Goal: Information Seeking & Learning: Learn about a topic

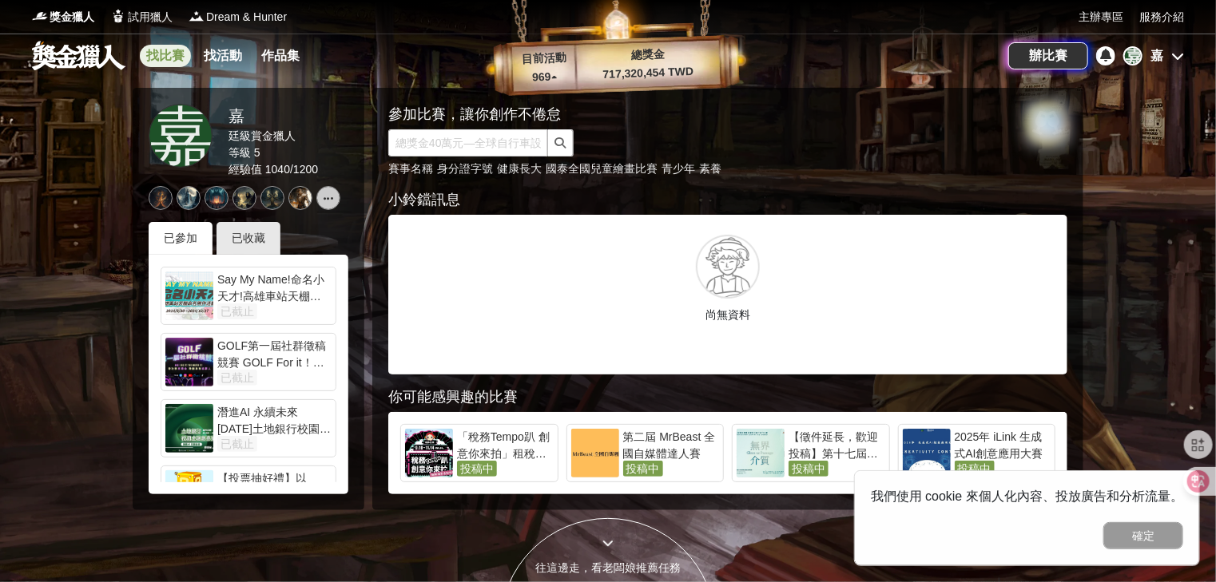
click at [152, 59] on link "找比賽" at bounding box center [165, 56] width 51 height 22
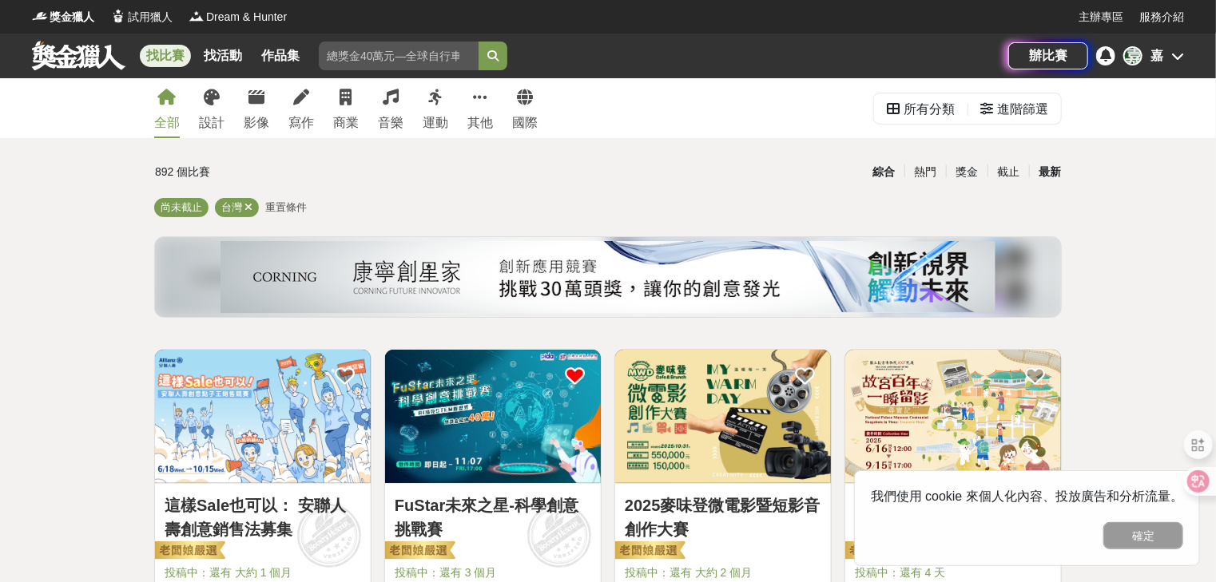
click at [1058, 169] on div "最新" at bounding box center [1050, 172] width 42 height 28
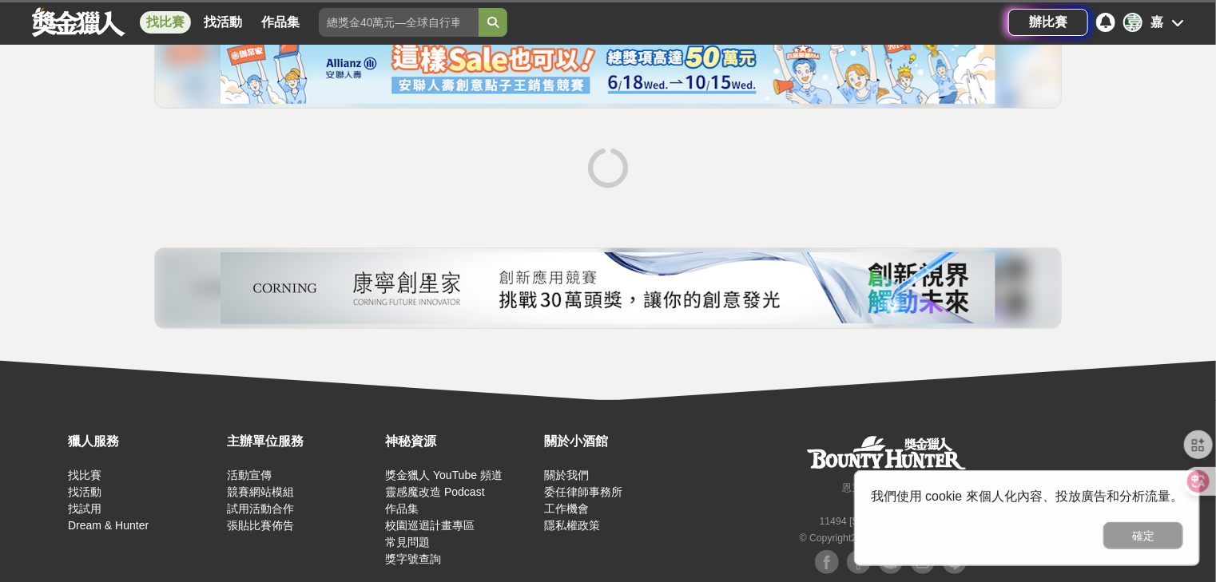
scroll to position [187, 0]
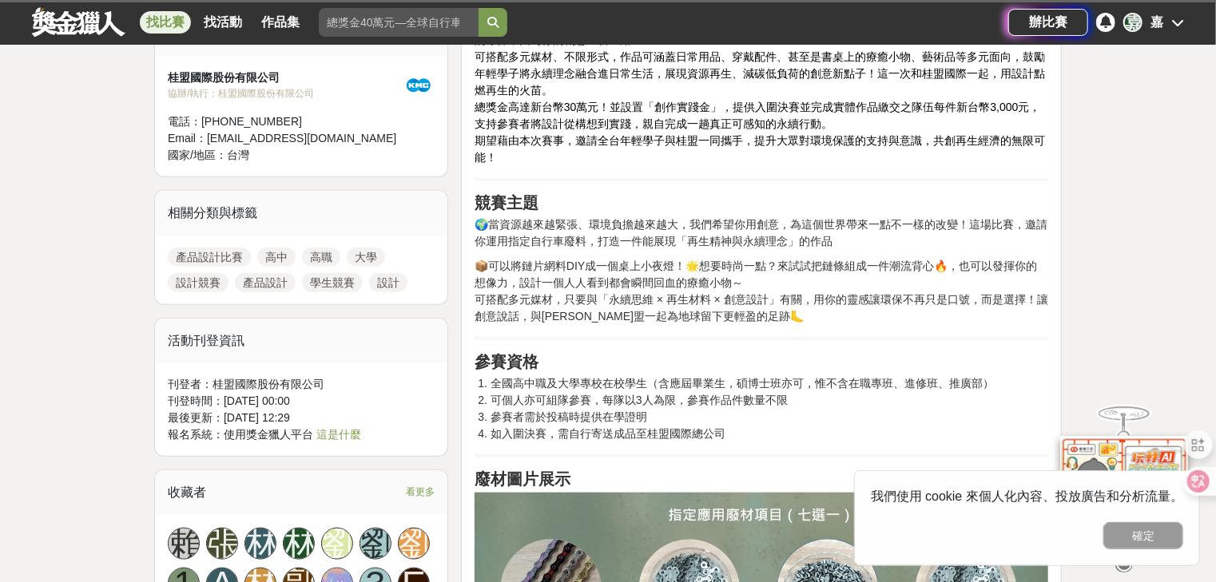
scroll to position [639, 0]
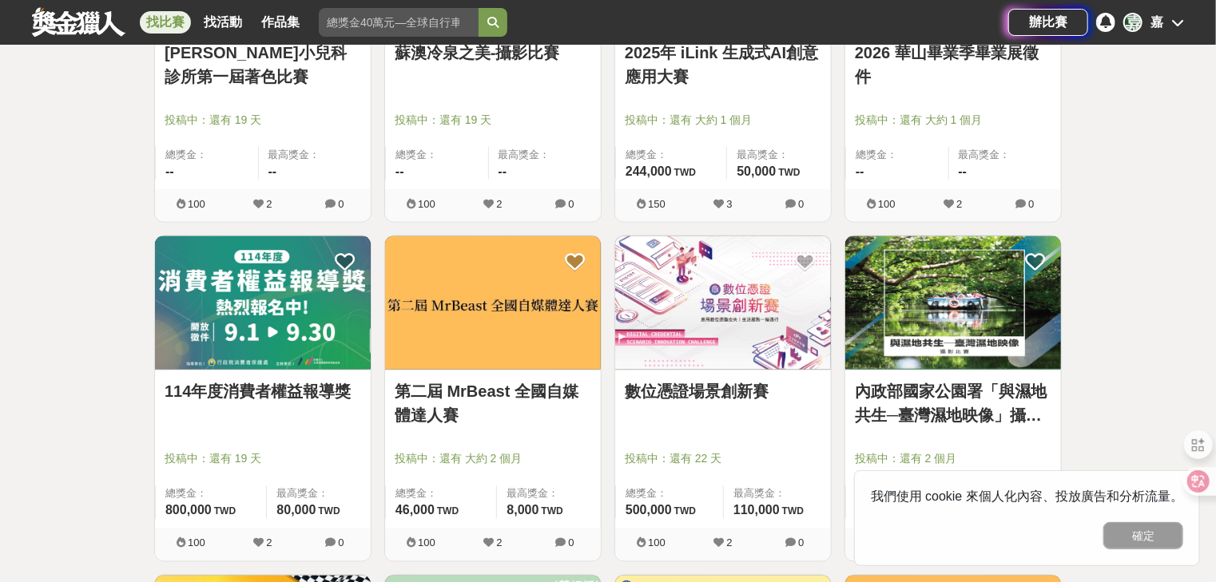
scroll to position [1150, 0]
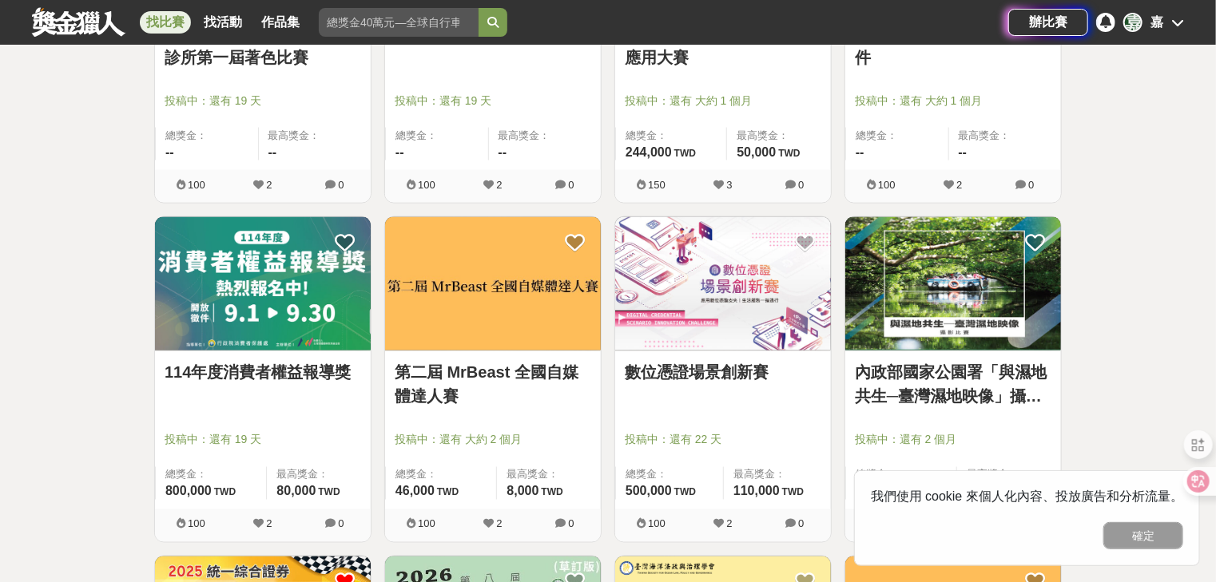
drag, startPoint x: 296, startPoint y: 361, endPoint x: 287, endPoint y: 371, distance: 13.0
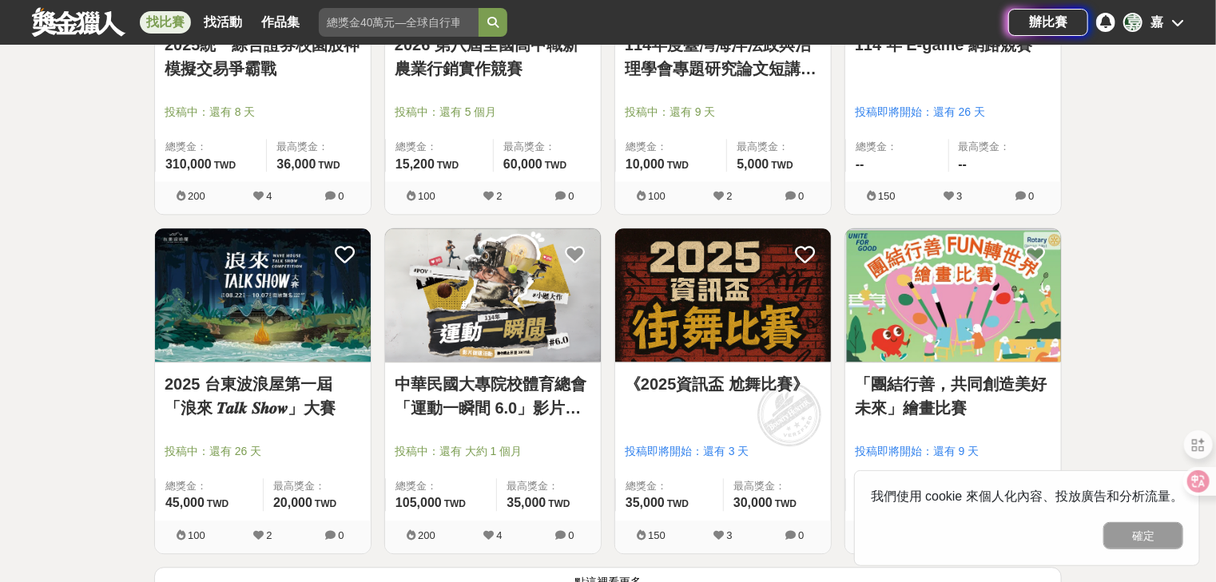
scroll to position [1981, 0]
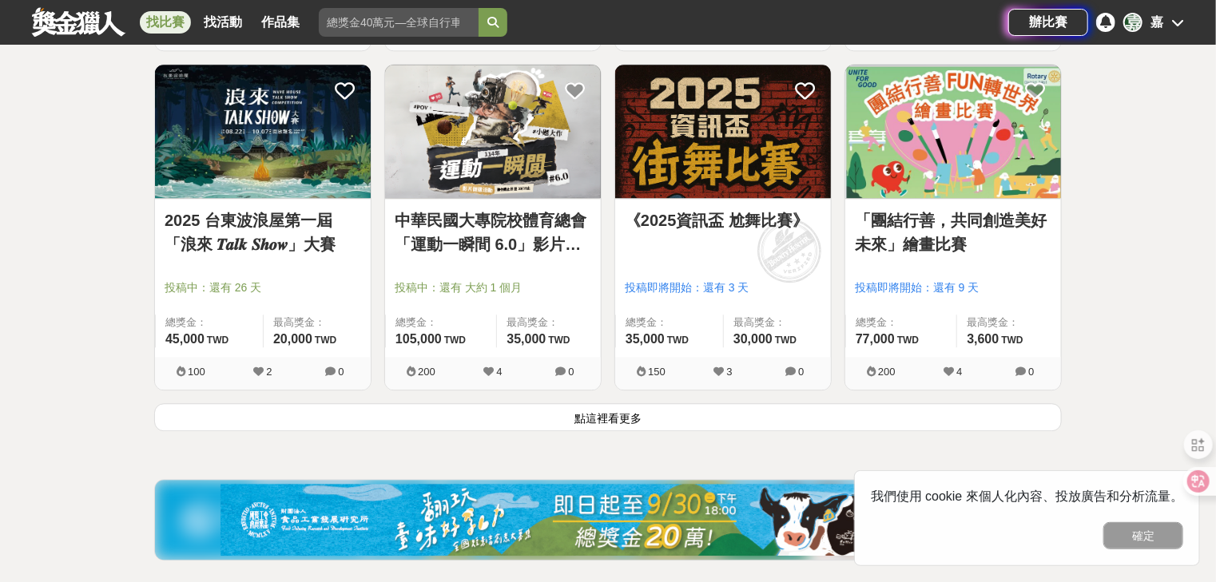
click at [482, 415] on button "點這裡看更多" at bounding box center [607, 417] width 907 height 28
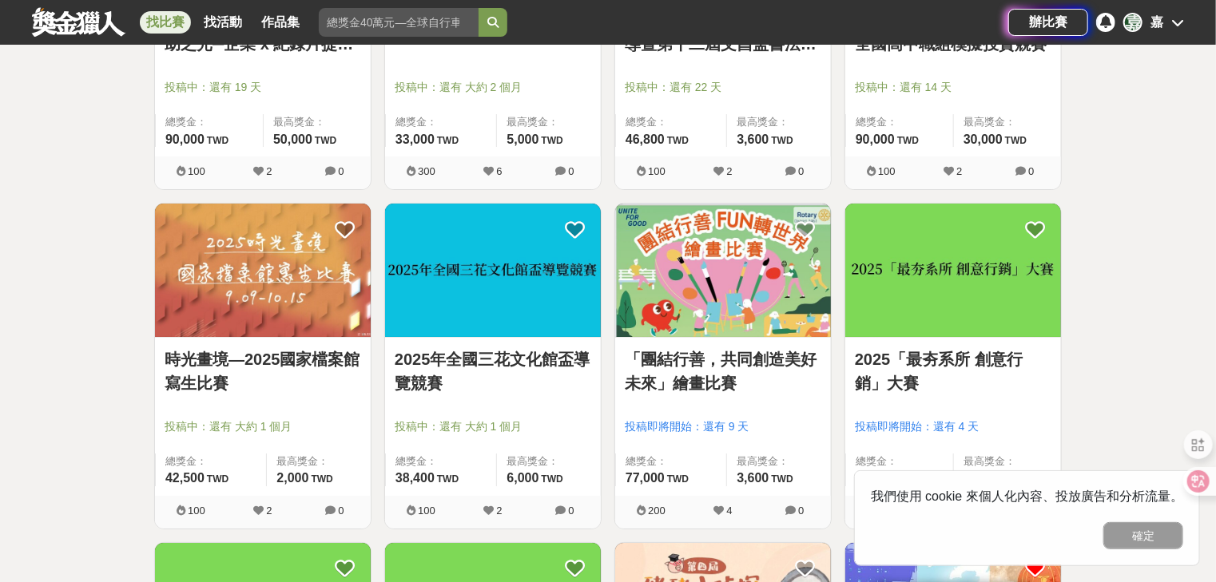
scroll to position [3179, 0]
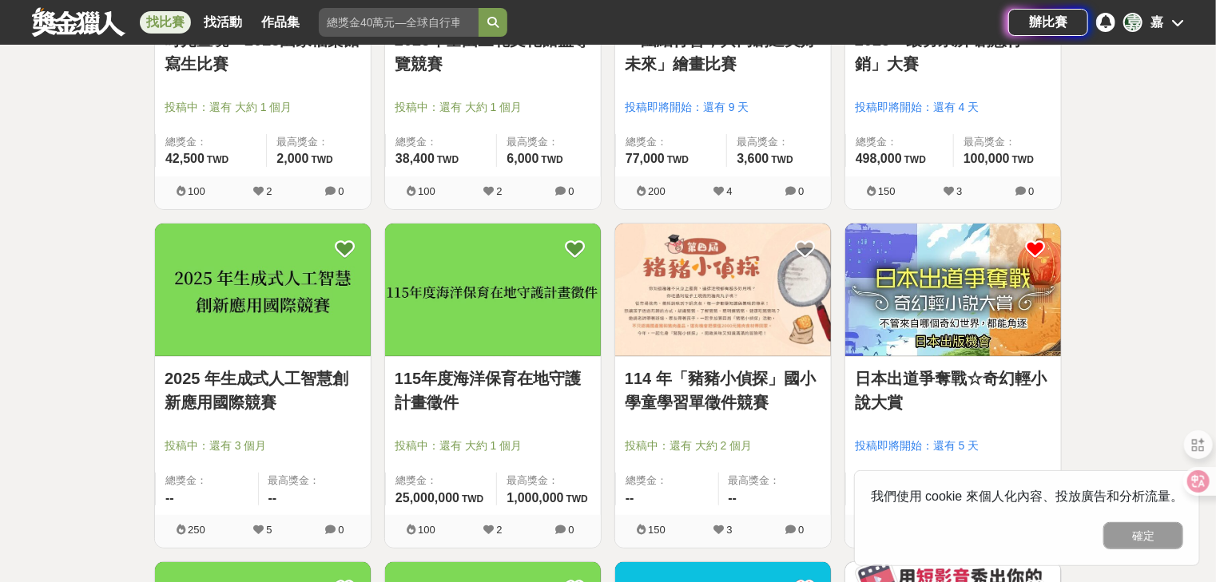
click at [503, 390] on link "115年度海洋保育在地守護計畫徵件" at bounding box center [493, 391] width 196 height 48
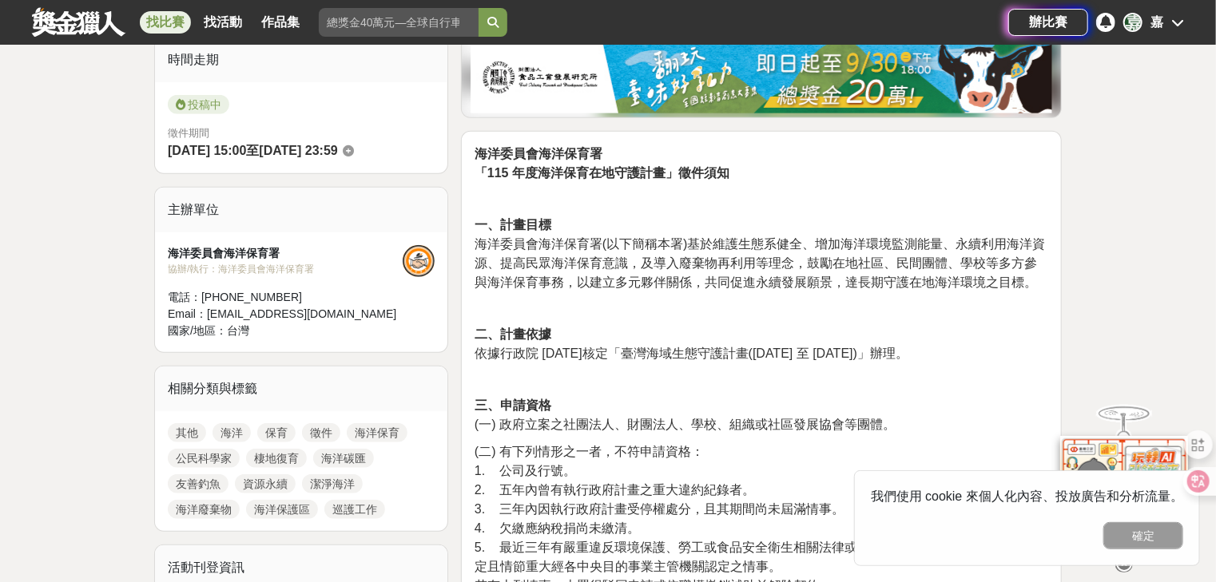
scroll to position [575, 0]
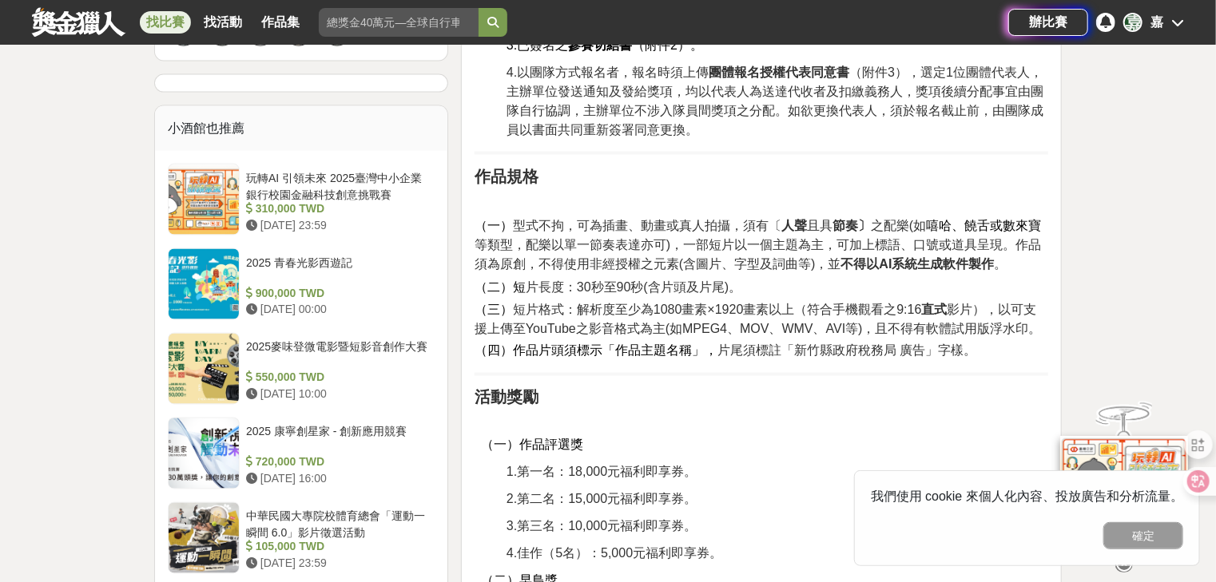
scroll to position [1534, 0]
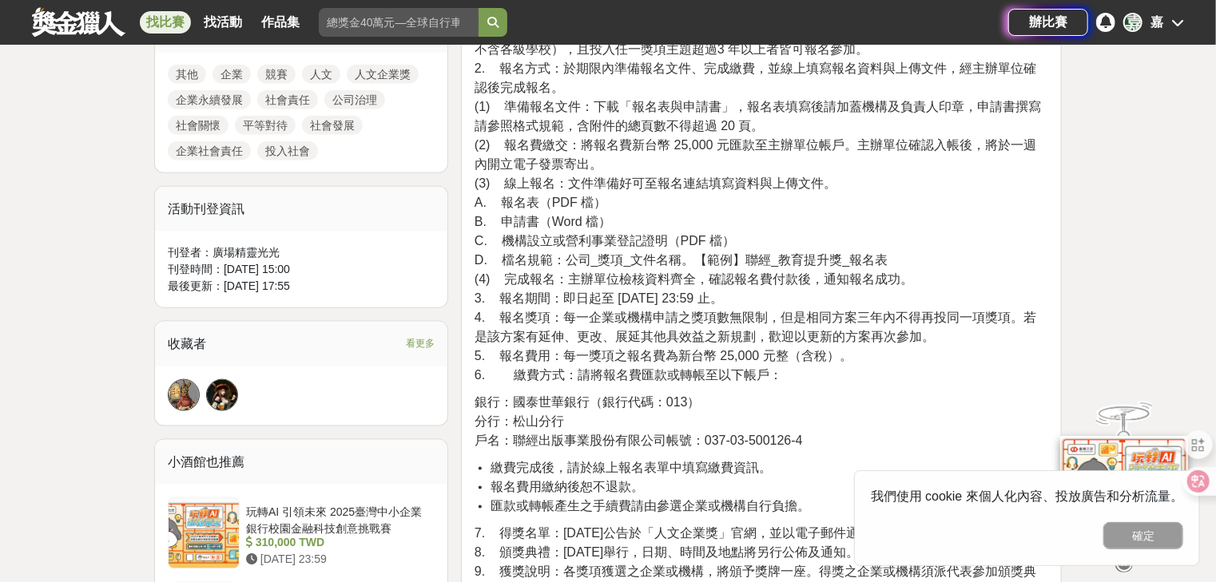
scroll to position [831, 0]
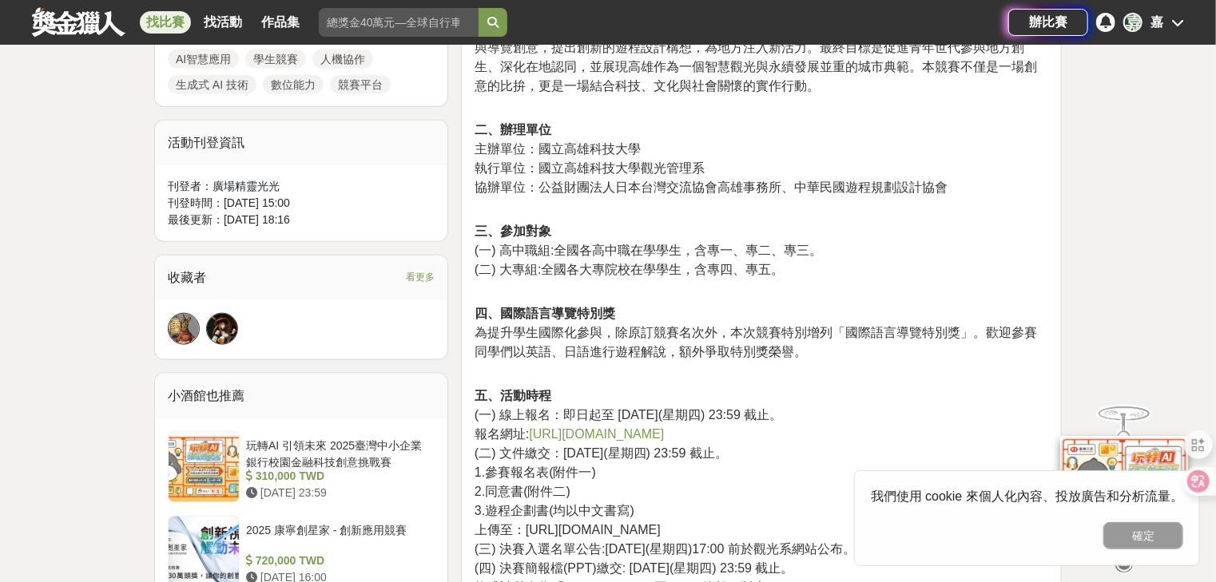
scroll to position [895, 0]
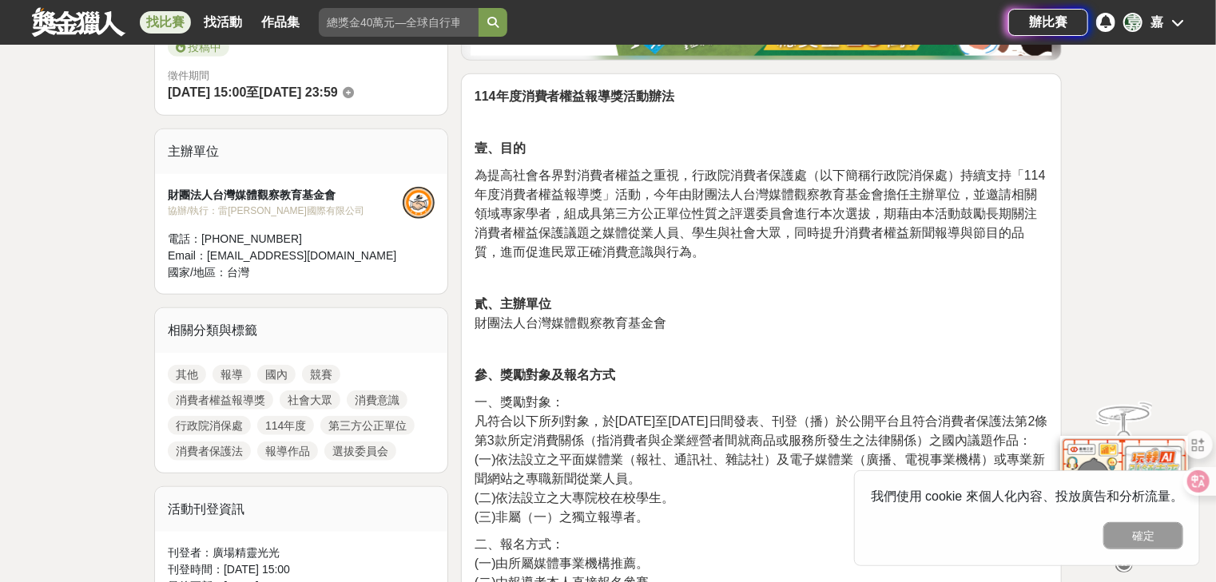
scroll to position [767, 0]
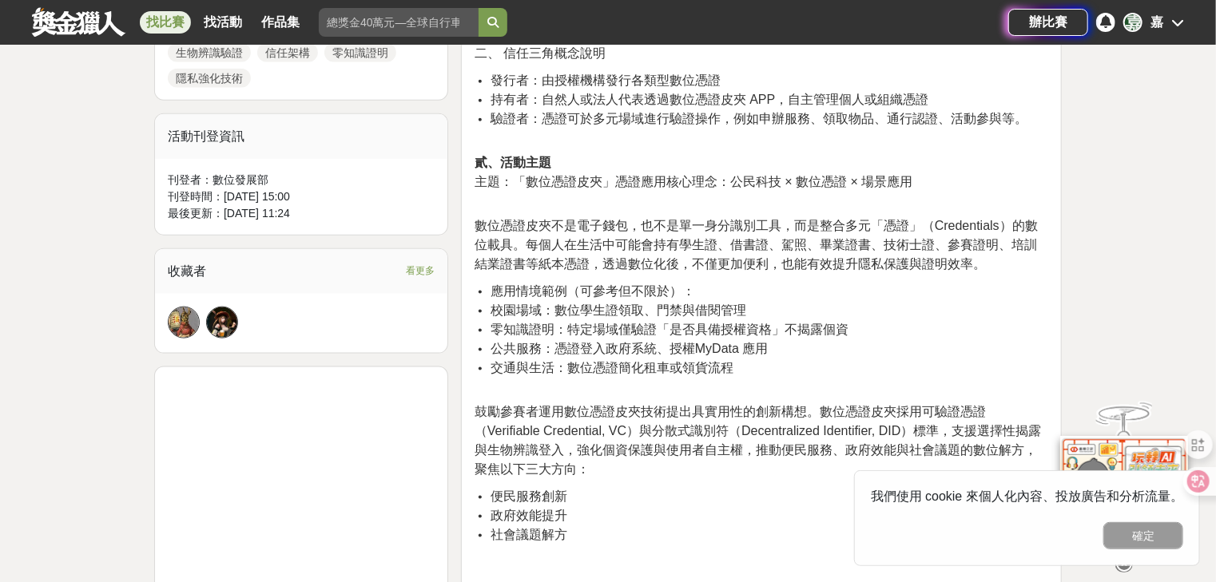
scroll to position [895, 0]
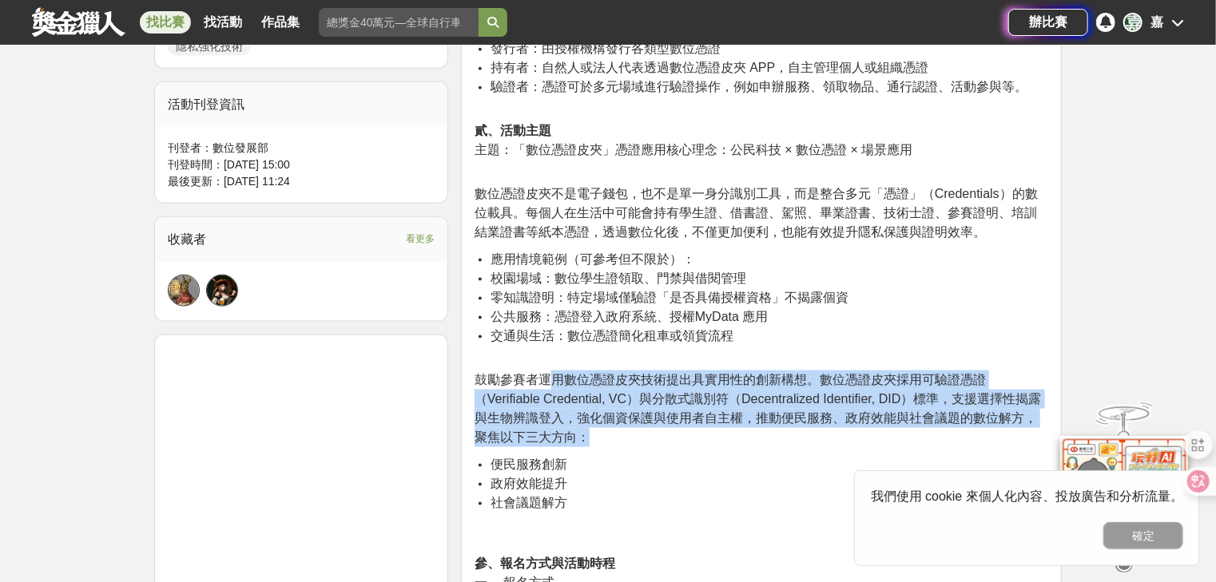
drag, startPoint x: 550, startPoint y: 367, endPoint x: 819, endPoint y: 433, distance: 277.2
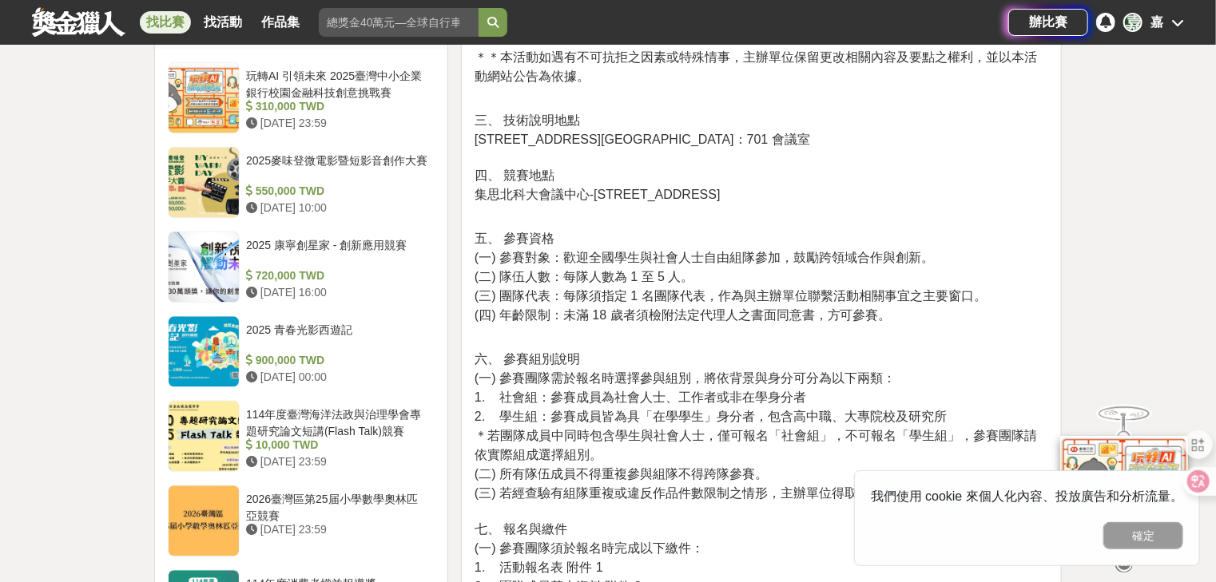
scroll to position [1661, 0]
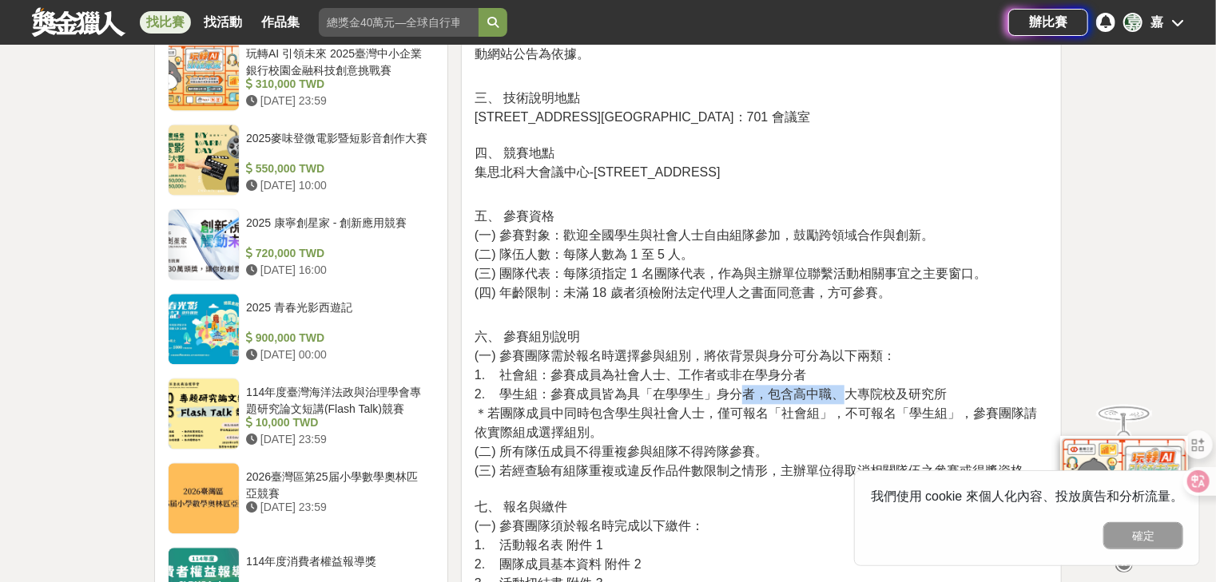
drag, startPoint x: 787, startPoint y: 395, endPoint x: 838, endPoint y: 393, distance: 51.2
click at [838, 393] on span "2. 學生組：參賽成員皆為具「在學學生」身分者，包含高中職、大專院校及研究所" at bounding box center [710, 394] width 472 height 14
click at [739, 432] on p "六、 參賽組別說明 (一) 參賽團隊需於報名時選擇參與組別，將依背景與身分可分為以下兩類： 1. 社會組：參賽成員為社會人士、工作者或非在學身分者 2. 學生…" at bounding box center [760, 497] width 573 height 340
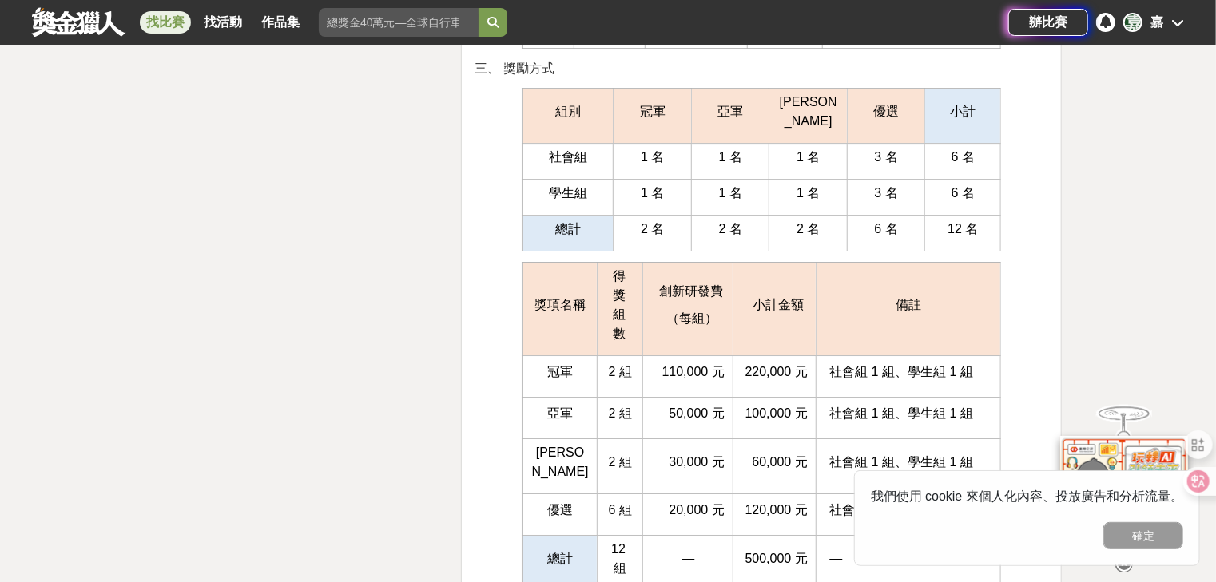
scroll to position [5623, 0]
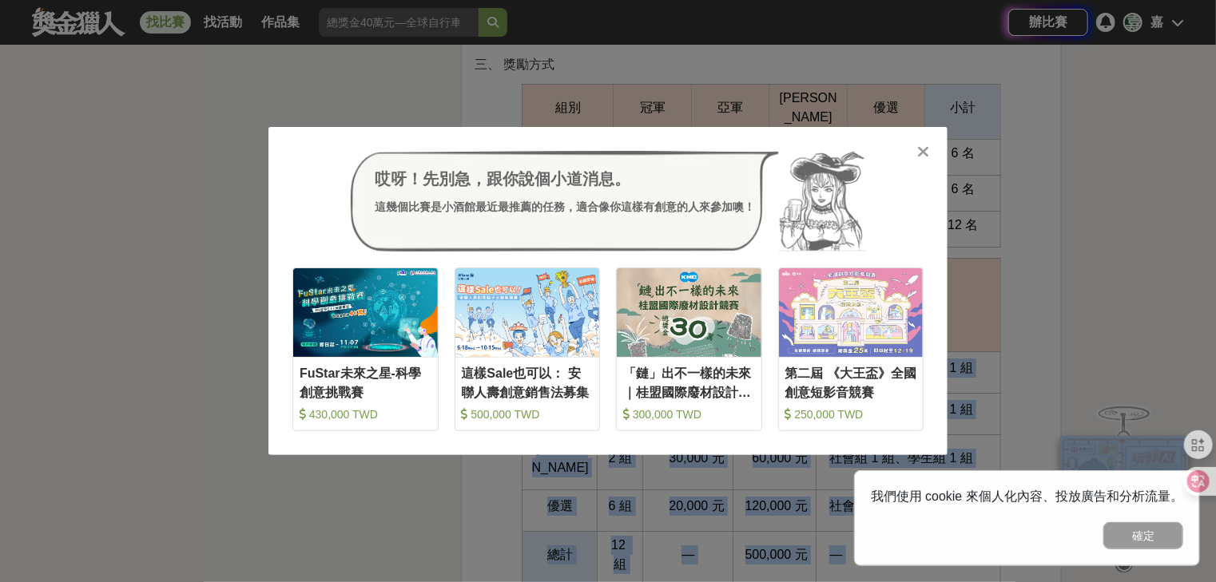
drag, startPoint x: 532, startPoint y: 295, endPoint x: 890, endPoint y: 244, distance: 361.5
click at [968, 201] on div "哎呀！先別急，跟你說個小道消息。 這幾個比賽是小酒館最近最推薦的任務，適合像你這樣有創意的人來參加噢！ FuStar未來之星-科學創意挑戰賽 430,000 …" at bounding box center [608, 291] width 1216 height 582
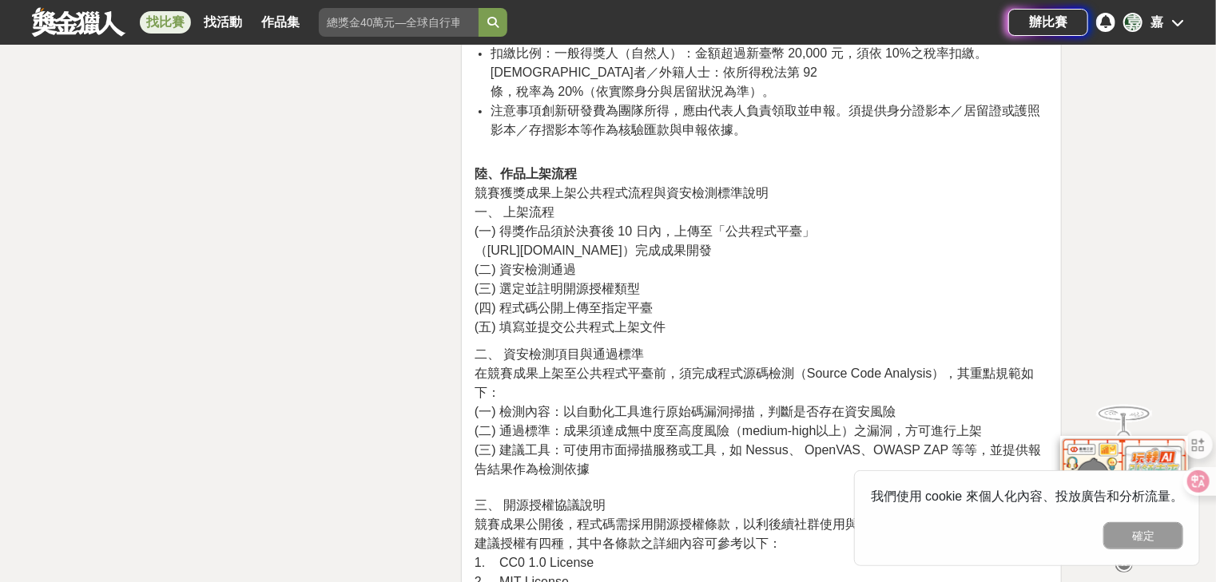
scroll to position [6390, 0]
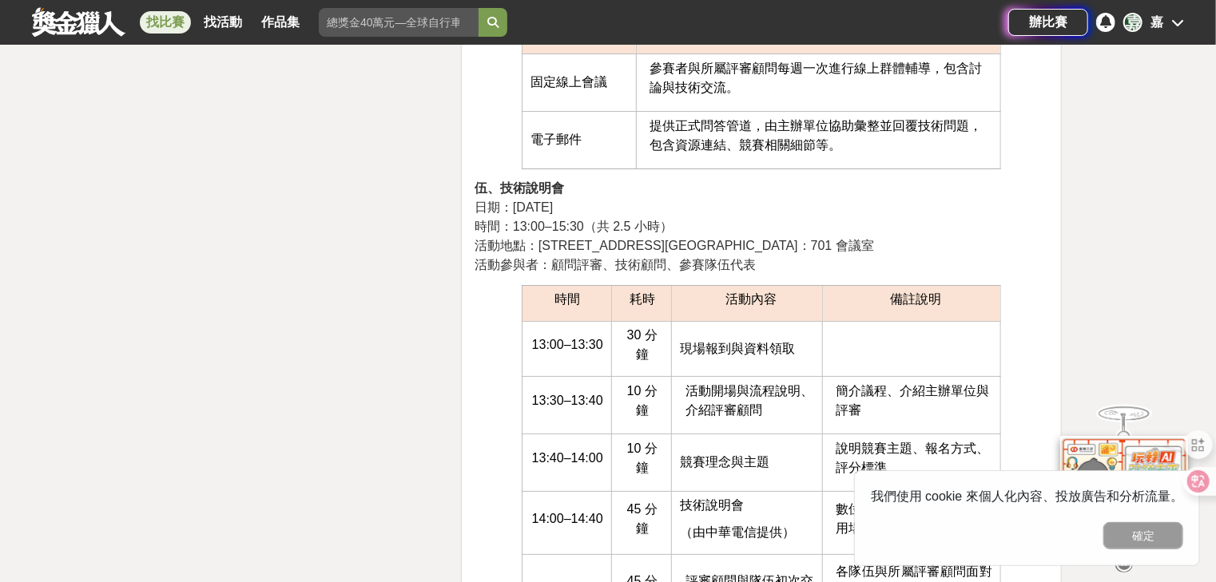
drag, startPoint x: 780, startPoint y: 173, endPoint x: 815, endPoint y: -36, distance: 212.2
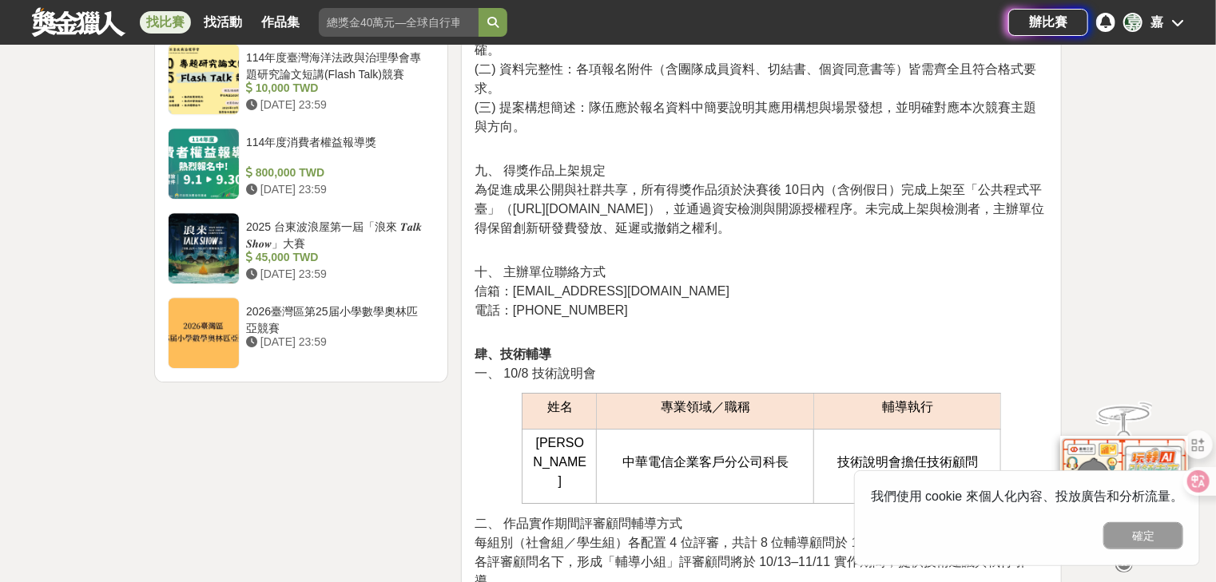
drag, startPoint x: 746, startPoint y: 366, endPoint x: 758, endPoint y: 252, distance: 114.0
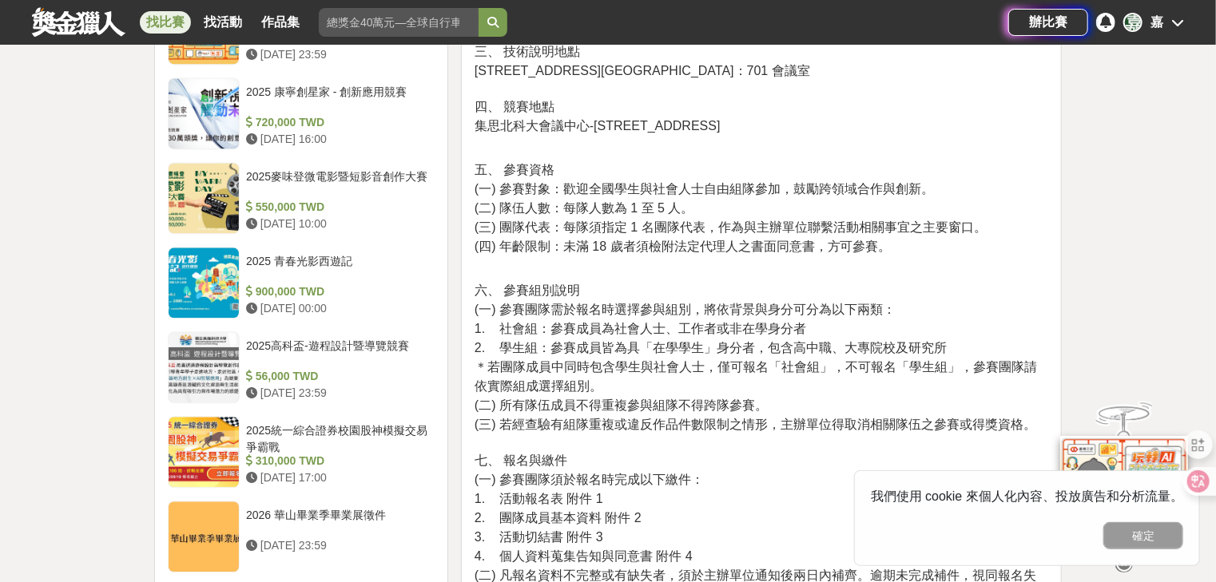
drag, startPoint x: 731, startPoint y: 335, endPoint x: 758, endPoint y: 216, distance: 122.1
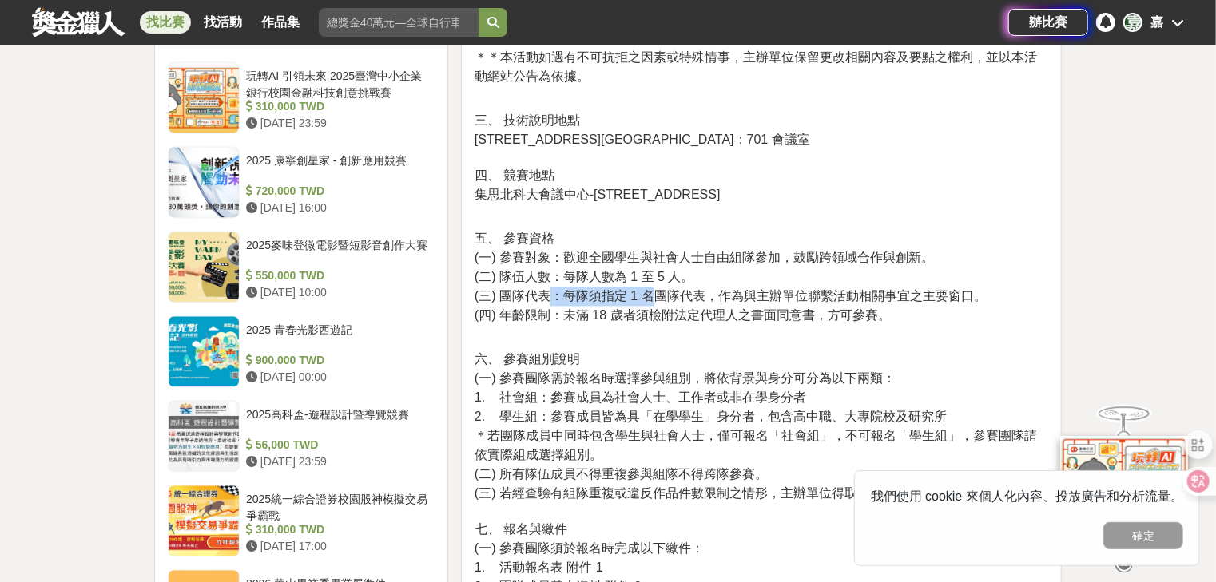
drag, startPoint x: 554, startPoint y: 297, endPoint x: 658, endPoint y: 295, distance: 103.9
click at [658, 295] on span "(三) 團隊代表：每隊須指定 1 名團隊代表，作為與主辦單位聯繫活動相關事宜之主要窗口。" at bounding box center [730, 296] width 512 height 14
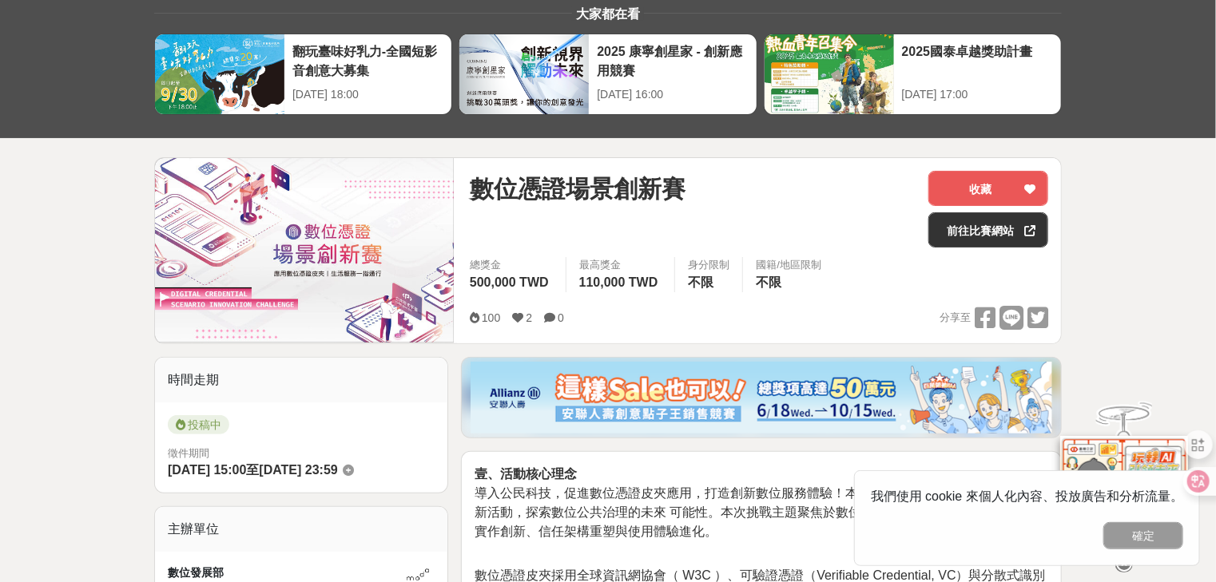
scroll to position [0, 0]
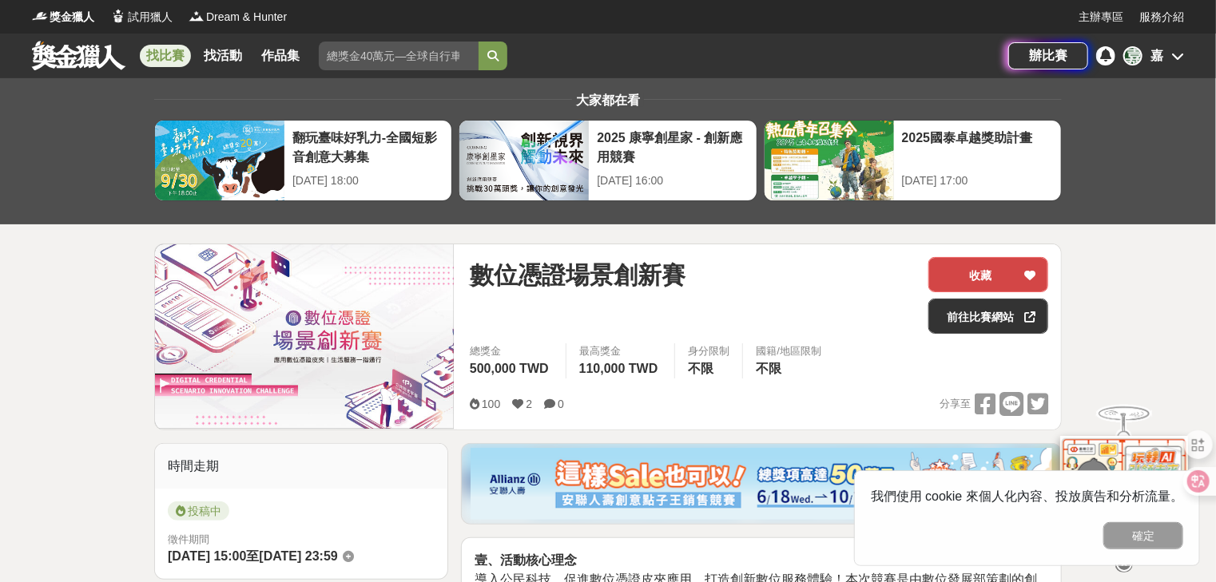
click at [982, 285] on button "收藏" at bounding box center [988, 274] width 120 height 35
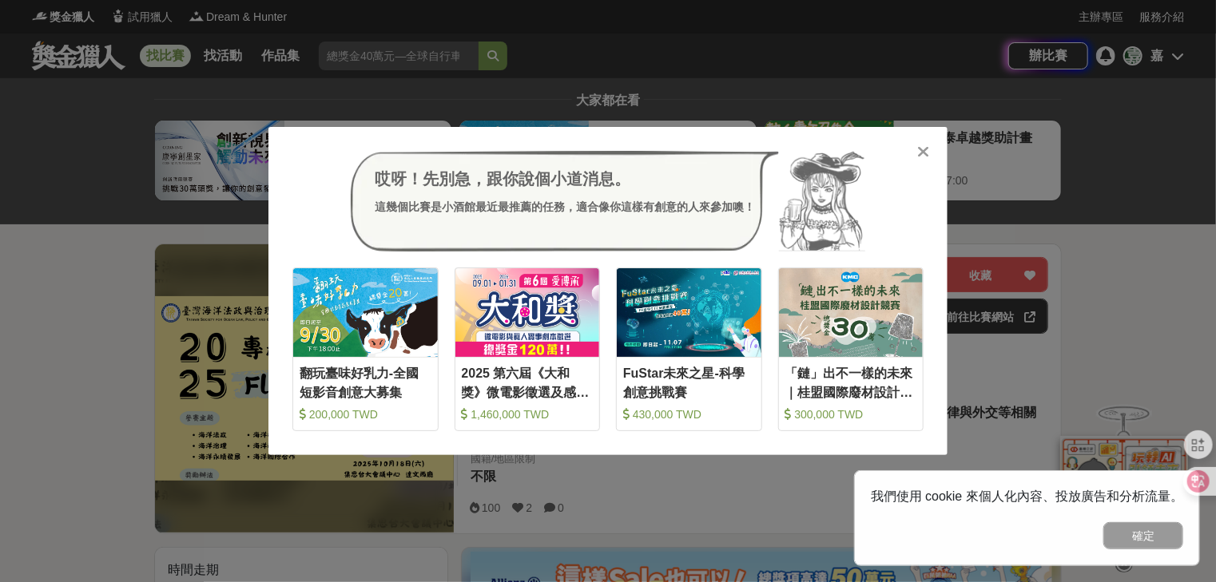
click at [1184, 346] on div "哎呀！先別急，跟你說個小道消息。 這幾個比賽是小酒館最近最推薦的任務，適合像你這樣有創意的人來參加噢！ 收藏 翻玩臺味好乳力-全國短影音創意大募集 200,0…" at bounding box center [608, 291] width 1216 height 582
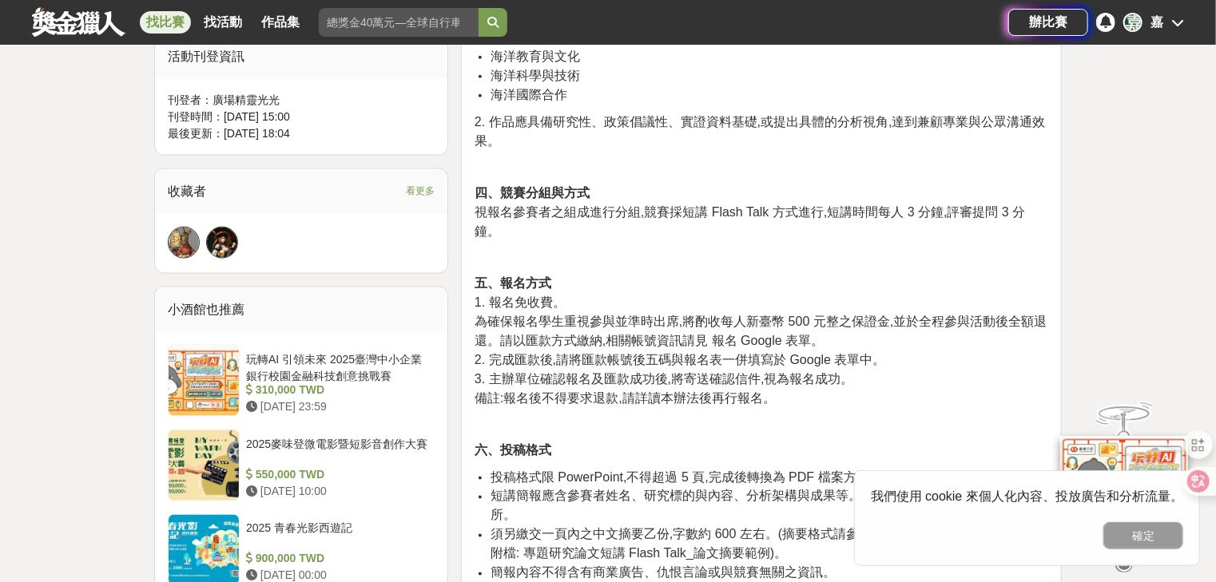
scroll to position [1022, 0]
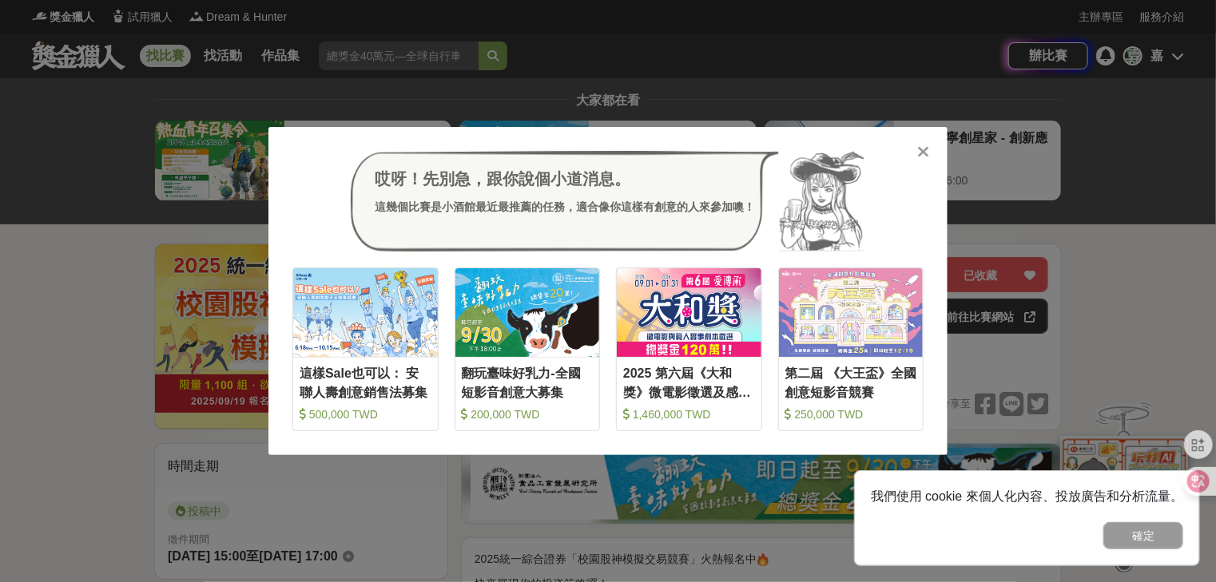
click at [1168, 242] on div "哎呀！先別急，跟你說個小道消息。 這幾個比賽是小酒館最近最推薦的任務，適合像你這樣有創意的人來參加噢！ 收藏 這樣Sale也可以： 安聯人壽創意銷售法募集 5…" at bounding box center [608, 291] width 1216 height 582
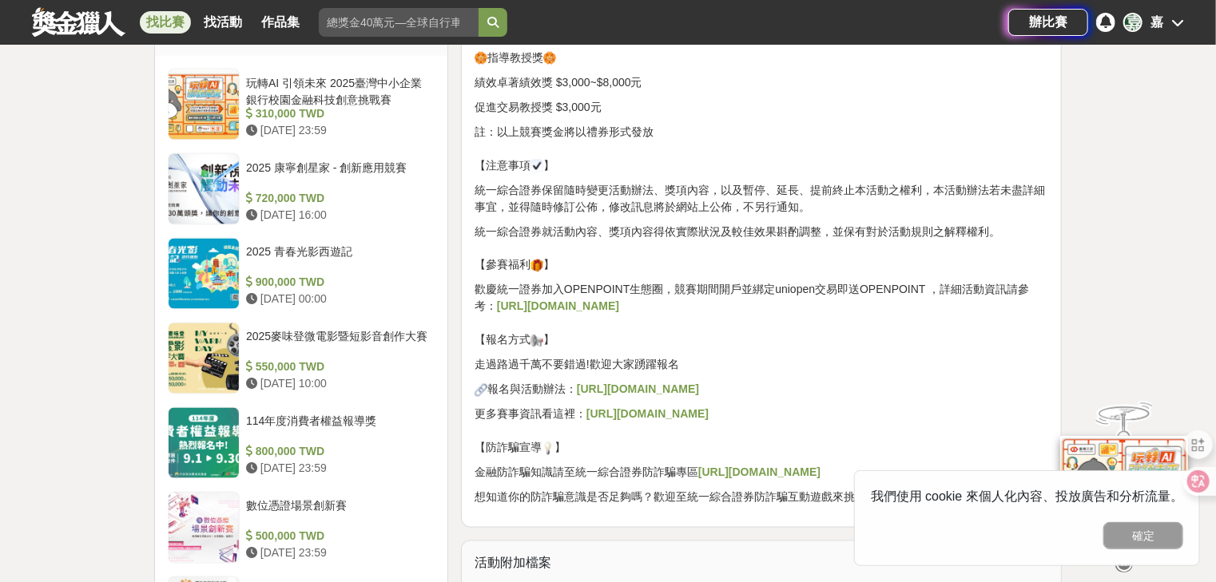
scroll to position [1278, 0]
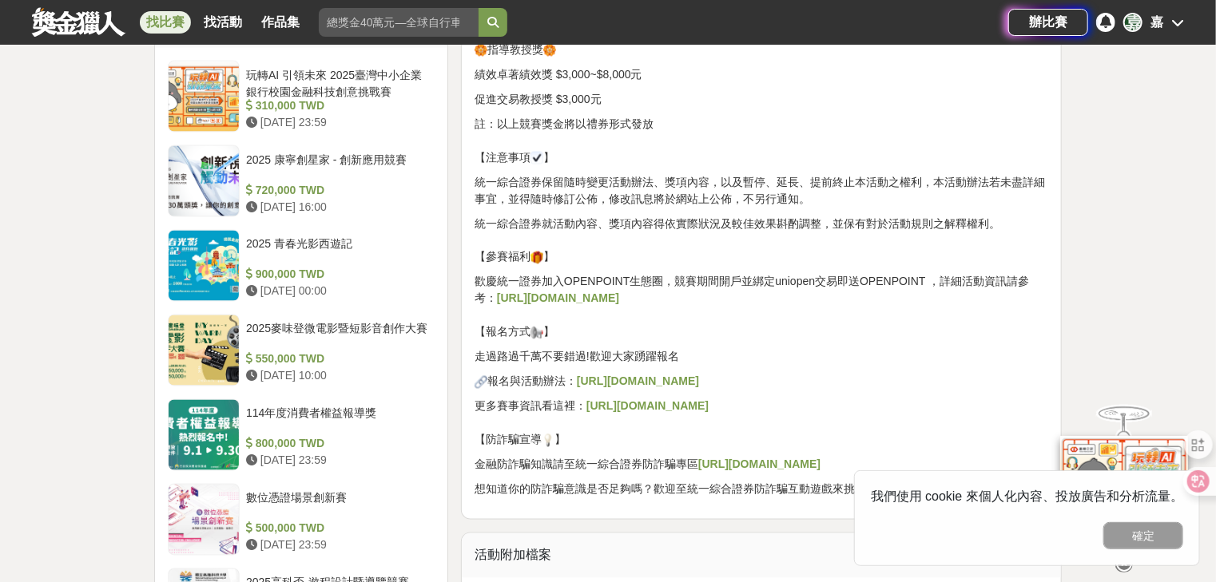
click at [621, 380] on strong "https://pse.is/83qu7x" at bounding box center [638, 381] width 122 height 13
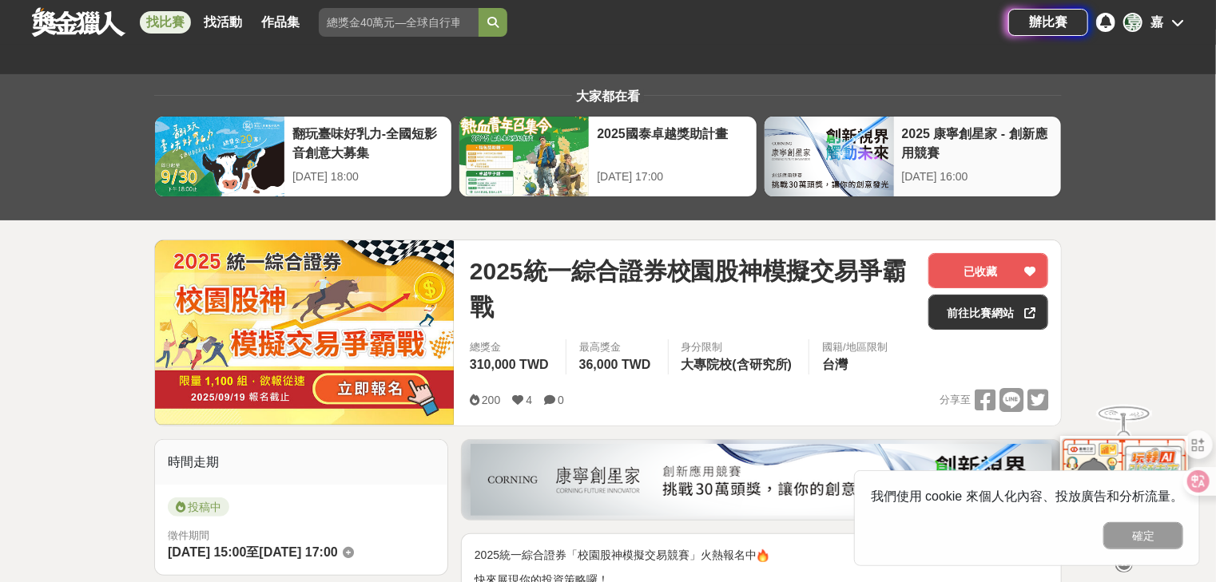
scroll to position [0, 0]
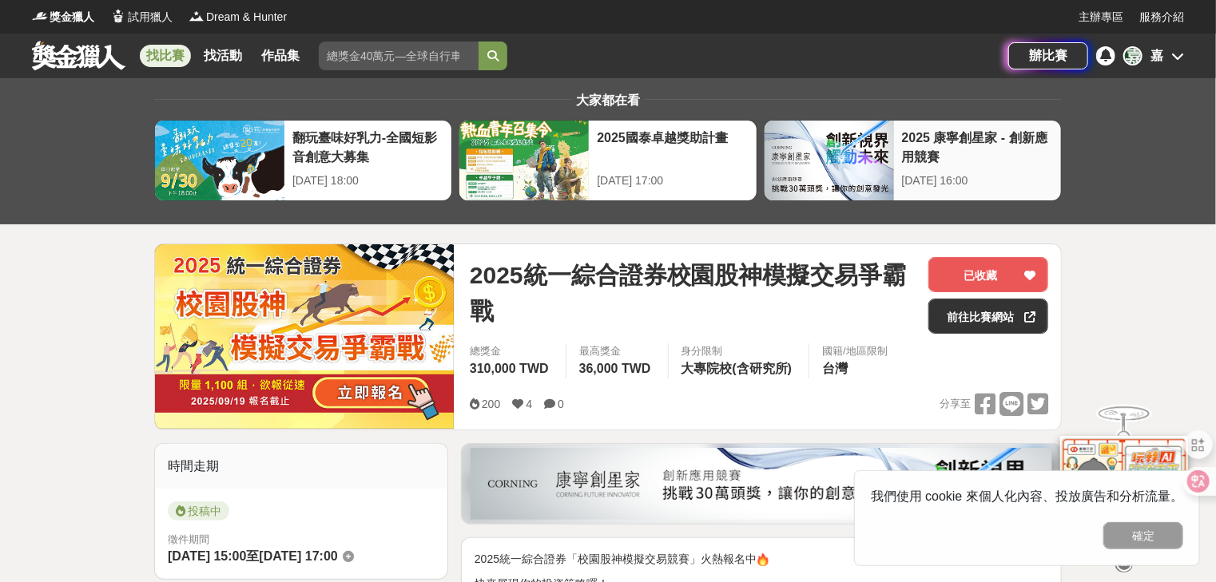
drag, startPoint x: 843, startPoint y: 294, endPoint x: 989, endPoint y: 190, distance: 179.3
drag, startPoint x: 1013, startPoint y: 273, endPoint x: 1003, endPoint y: 269, distance: 10.4
click at [1013, 273] on button "已收藏" at bounding box center [988, 274] width 120 height 35
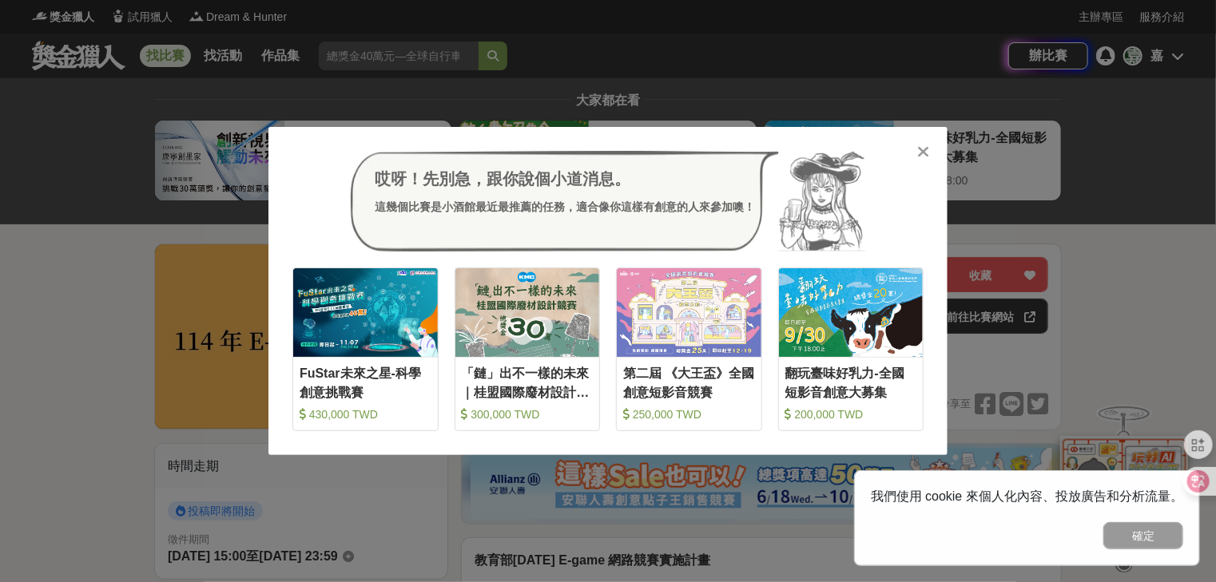
click at [923, 144] on icon at bounding box center [924, 152] width 12 height 16
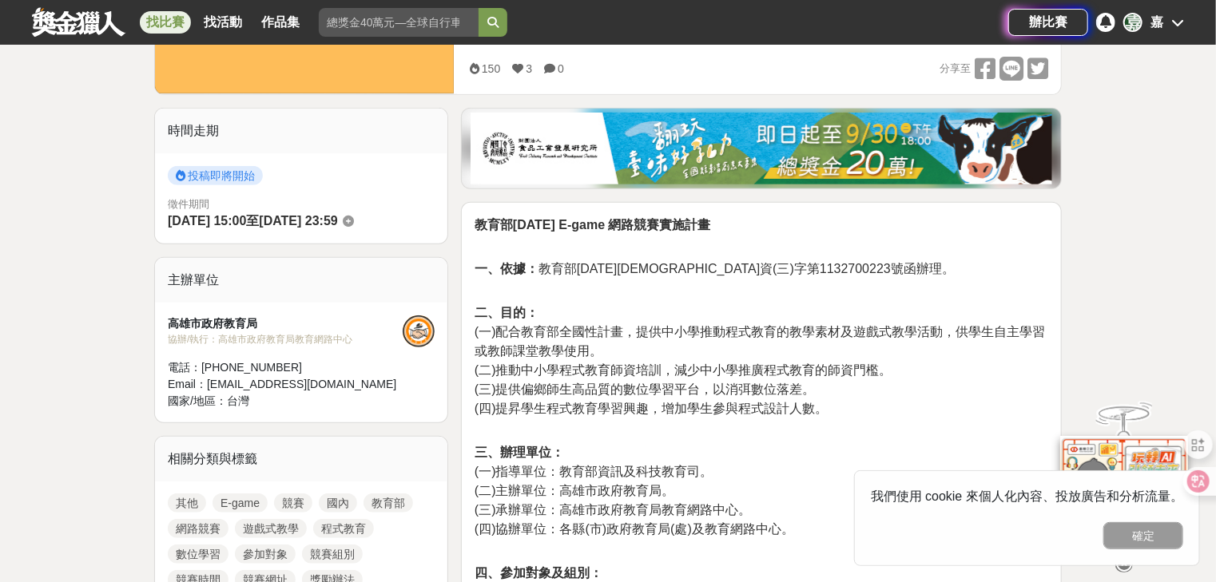
scroll to position [128, 0]
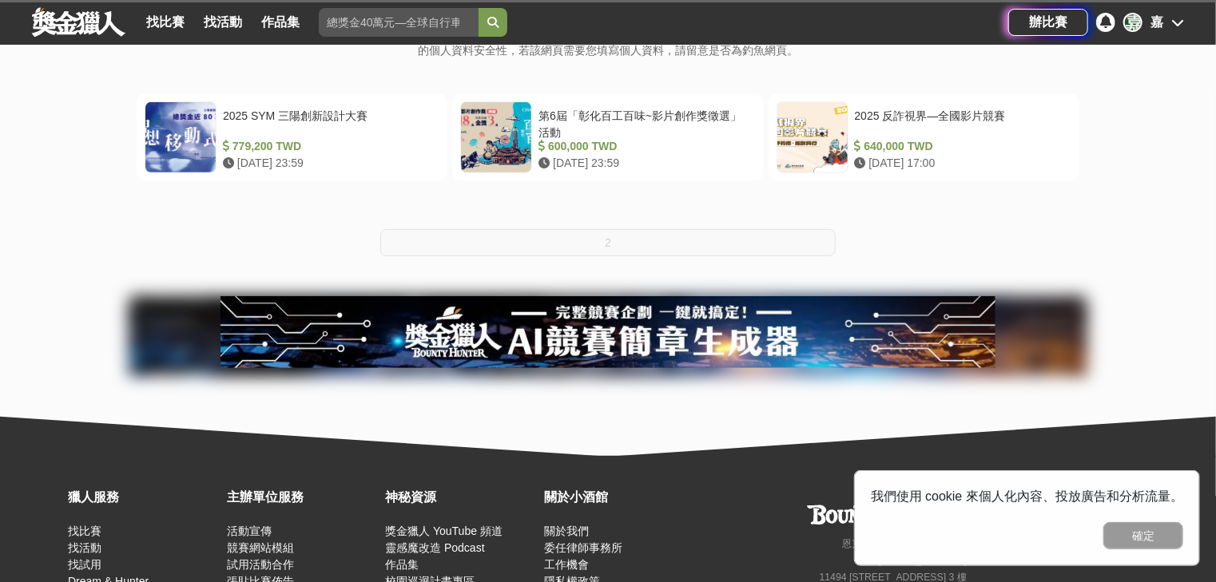
scroll to position [319, 0]
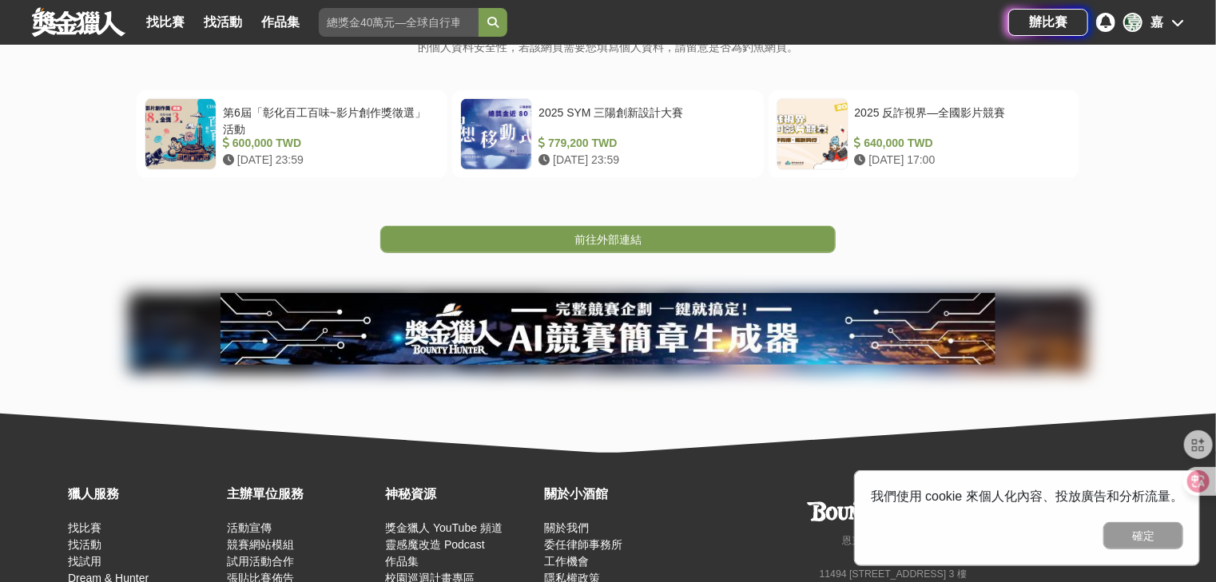
click at [670, 246] on link "前往外部連結" at bounding box center [607, 239] width 455 height 27
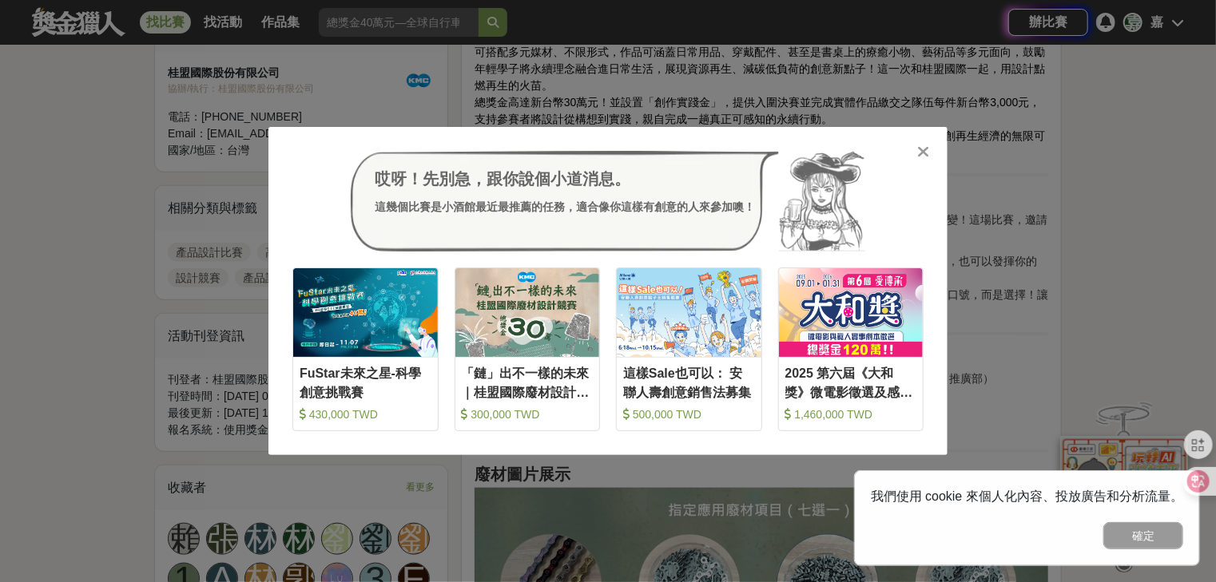
click at [917, 145] on div at bounding box center [923, 151] width 16 height 16
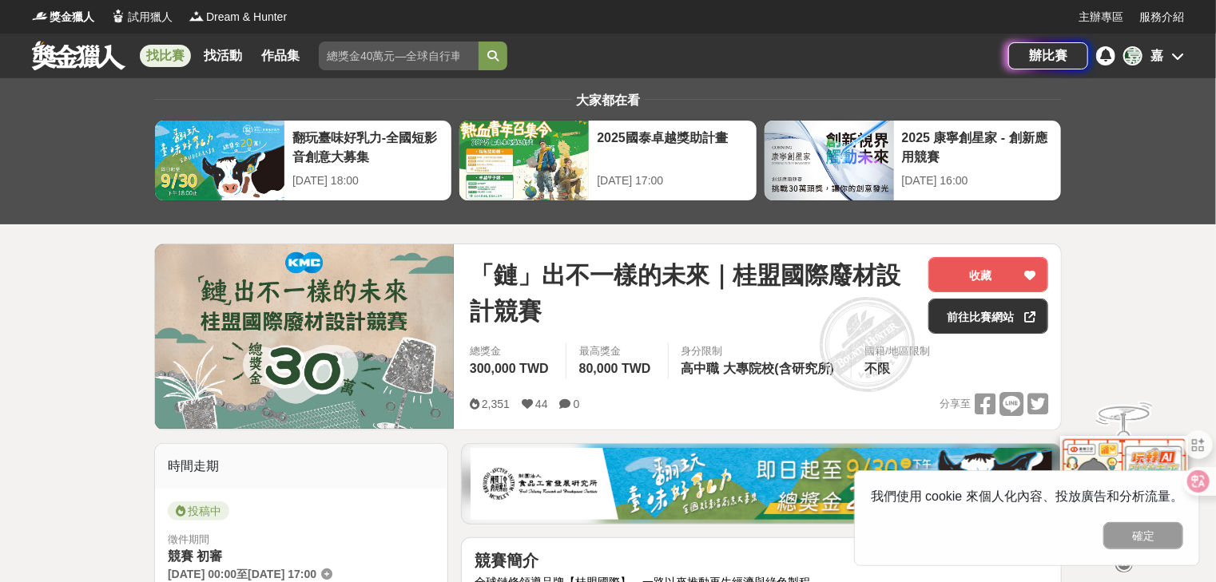
drag, startPoint x: 917, startPoint y: -77, endPoint x: 1226, endPoint y: 217, distance: 427.1
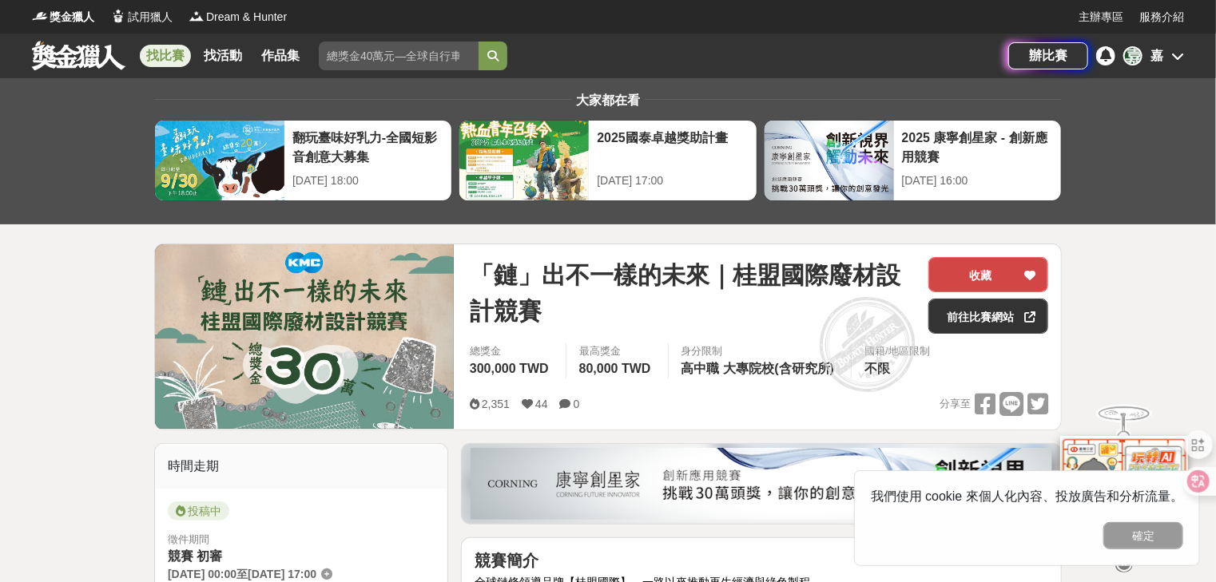
click at [1016, 278] on button "收藏" at bounding box center [988, 274] width 120 height 35
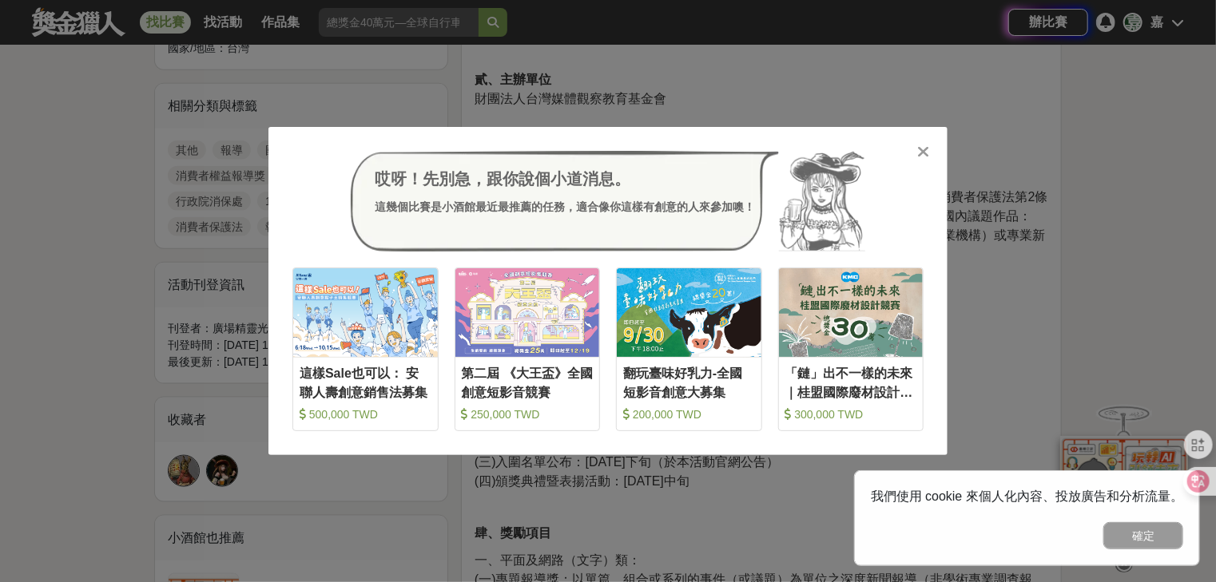
click at [1121, 288] on div "哎呀！先別急，跟你說個小道消息。 這幾個比賽是小酒館最近最推薦的任務，適合像你這樣有創意的人來參加噢！ 收藏 這樣Sale也可以： 安聯人壽創意銷售法募集 5…" at bounding box center [608, 291] width 1216 height 582
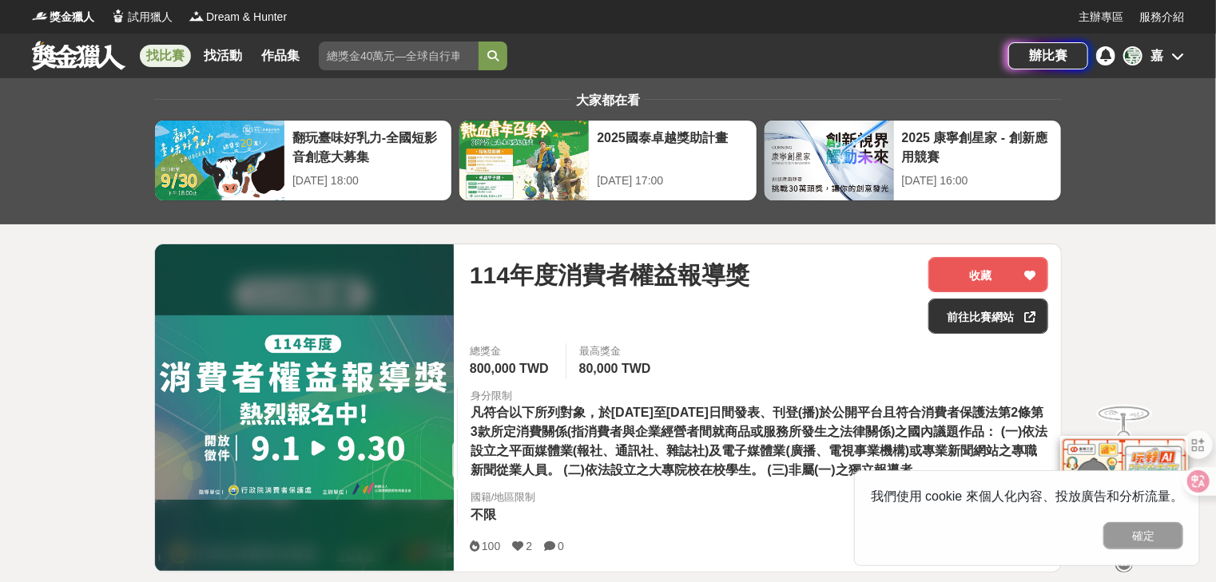
drag, startPoint x: 977, startPoint y: 391, endPoint x: 1091, endPoint y: -77, distance: 481.8
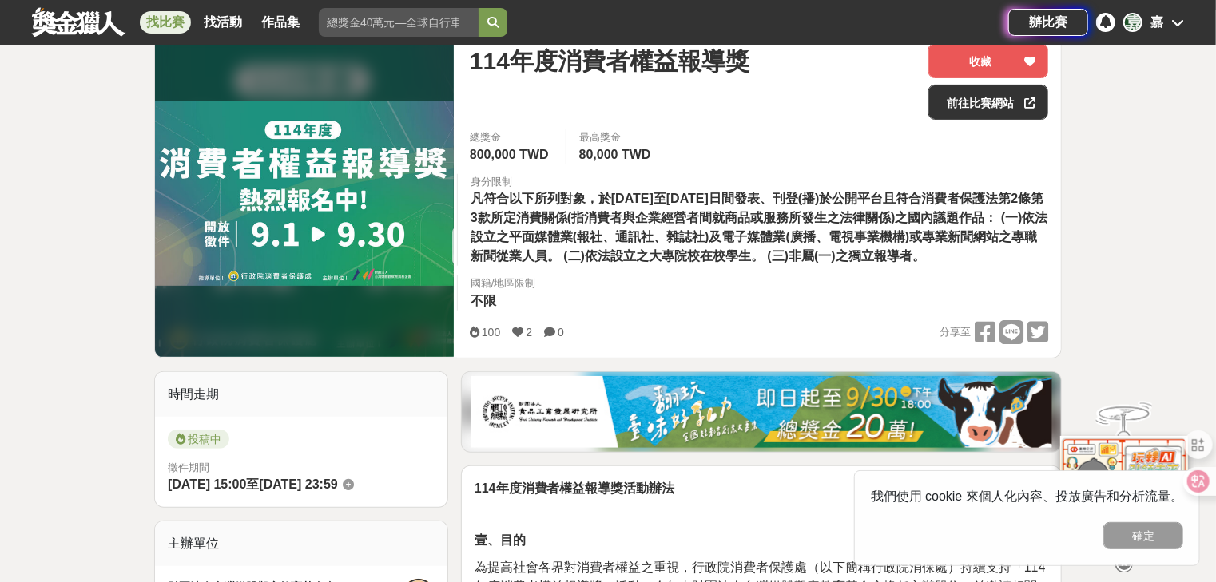
scroll to position [192, 0]
